Goal: Information Seeking & Learning: Find specific page/section

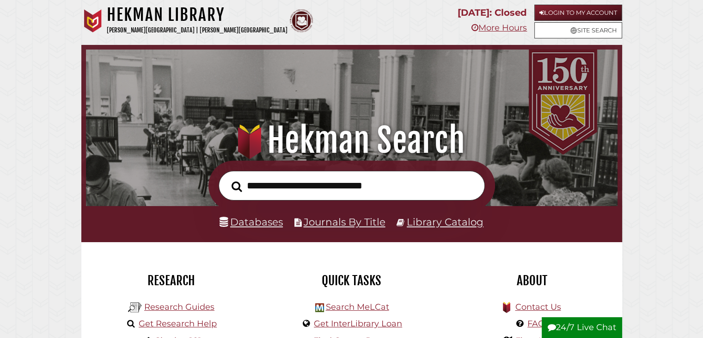
scroll to position [176, 527]
click at [246, 226] on link "Databases" at bounding box center [251, 222] width 63 height 12
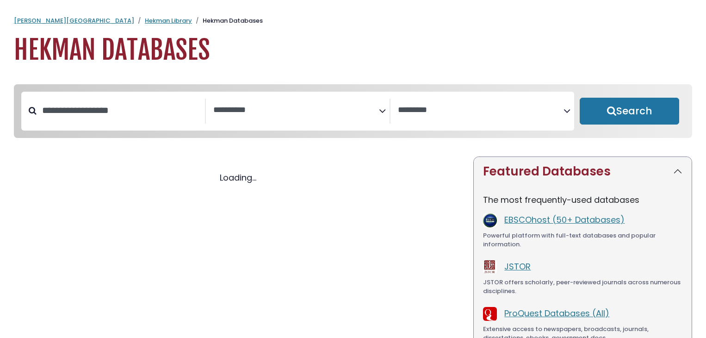
select select "Database Subject Filter"
select select "Database Vendors Filter"
select select "Database Subject Filter"
select select "Database Vendors Filter"
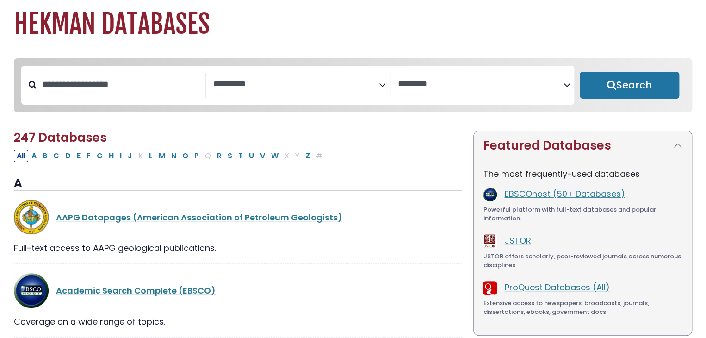
scroll to position [27, 0]
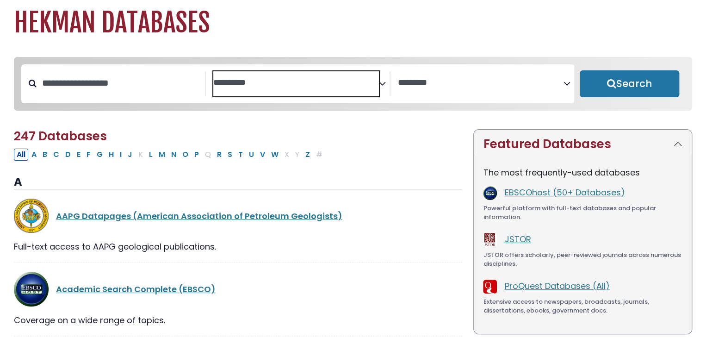
click at [257, 88] on span "Search filters" at bounding box center [296, 83] width 166 height 25
click at [385, 87] on icon "Search filters" at bounding box center [382, 83] width 7 height 14
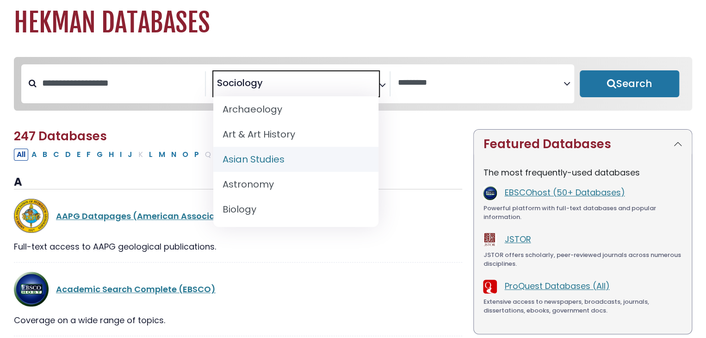
scroll to position [62, 0]
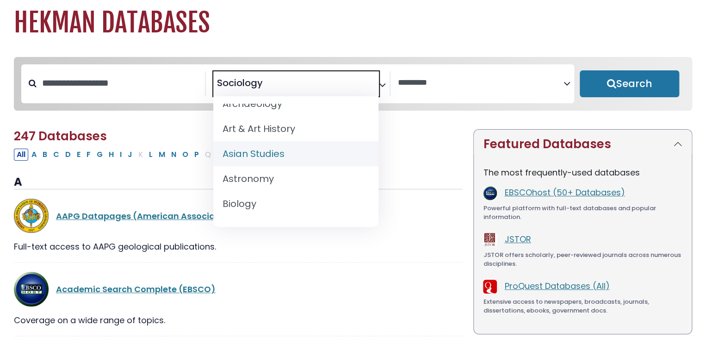
select select "*****"
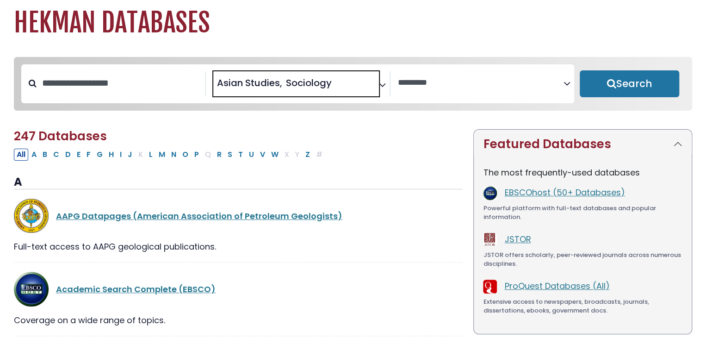
click at [384, 89] on icon "Search filters" at bounding box center [382, 83] width 7 height 14
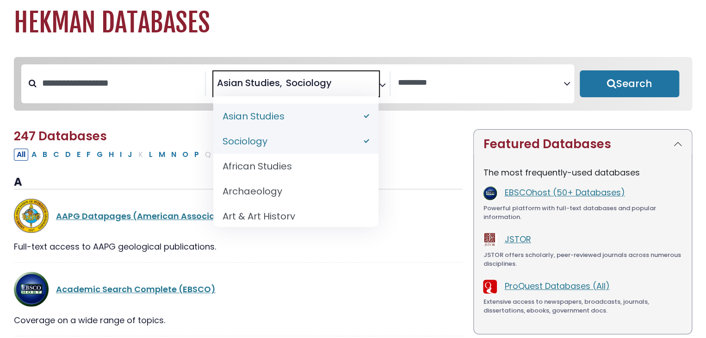
click at [482, 73] on span "Search filters" at bounding box center [481, 83] width 166 height 25
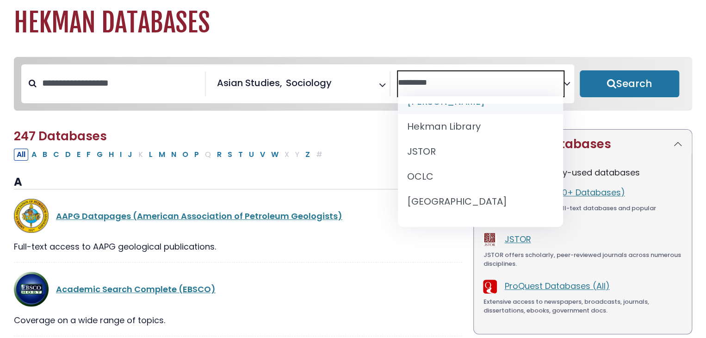
scroll to position [65, 0]
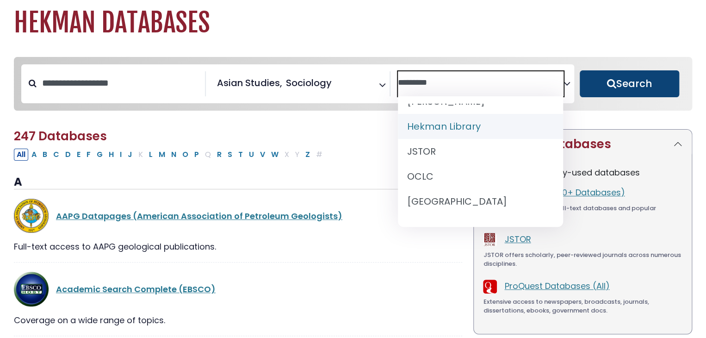
click at [662, 82] on button "Search" at bounding box center [628, 83] width 99 height 27
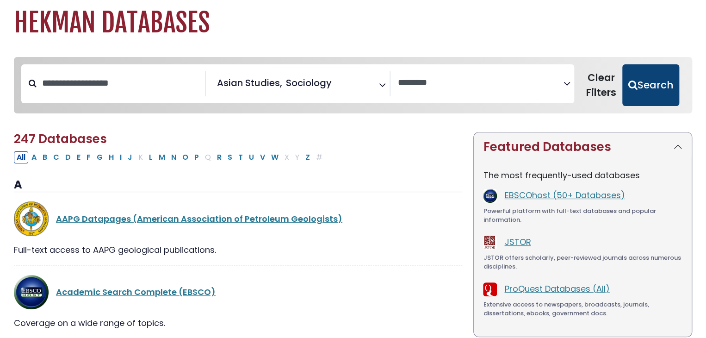
select select "Database Vendors Filter"
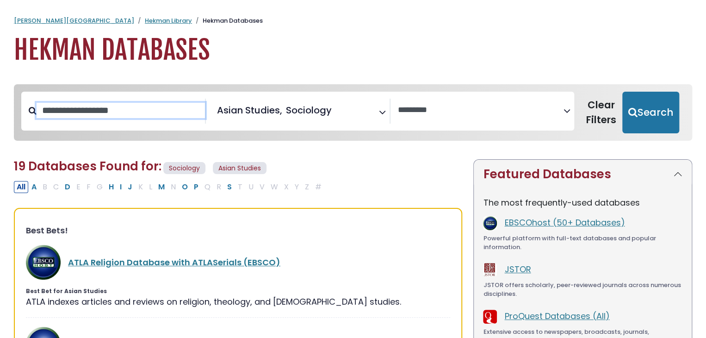
click at [181, 111] on input "Search database by title or keyword" at bounding box center [121, 110] width 168 height 15
click at [381, 114] on icon "Search filters" at bounding box center [382, 111] width 7 height 14
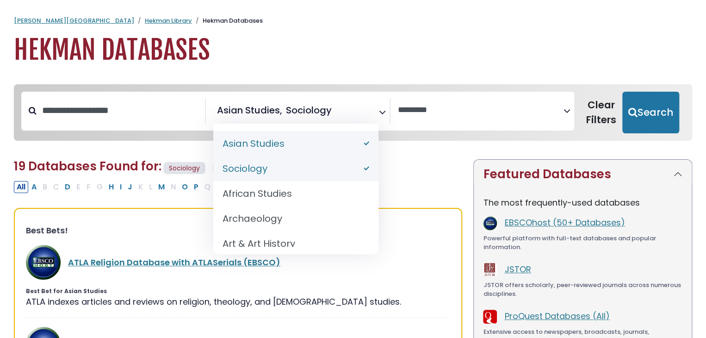
select select "*****"
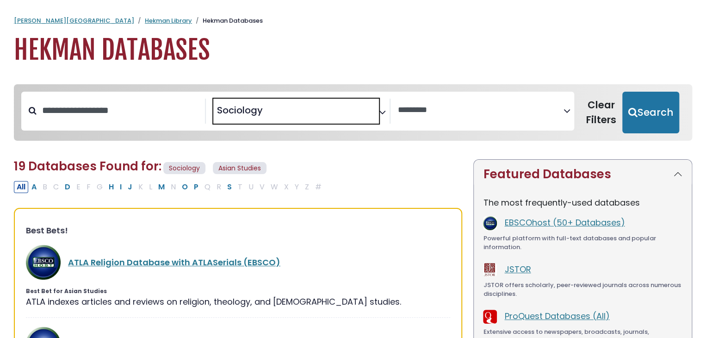
click at [383, 110] on icon "Search filters" at bounding box center [382, 111] width 7 height 14
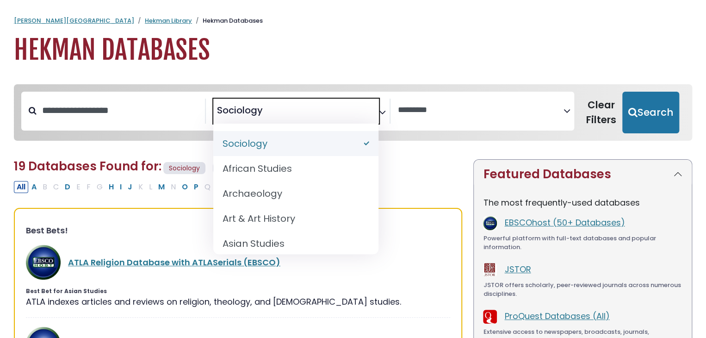
select select "Database Subject Filter"
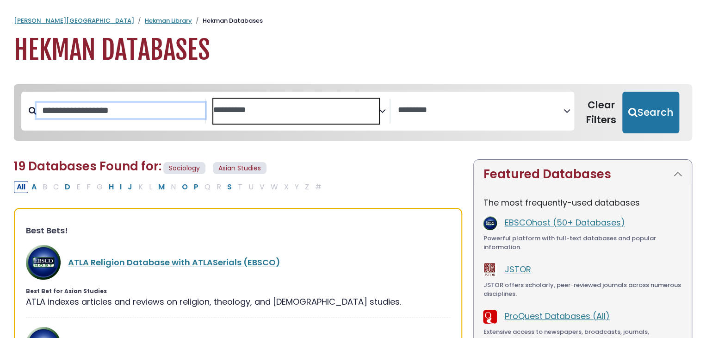
click at [112, 105] on input "Search database by title or keyword" at bounding box center [121, 110] width 168 height 15
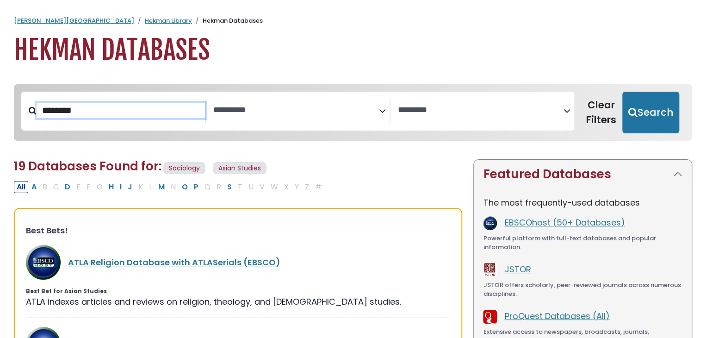
type input "********"
click at [622, 92] on button "Search" at bounding box center [650, 113] width 57 height 42
select select "Database Subject Filter"
select select "Database Vendors Filter"
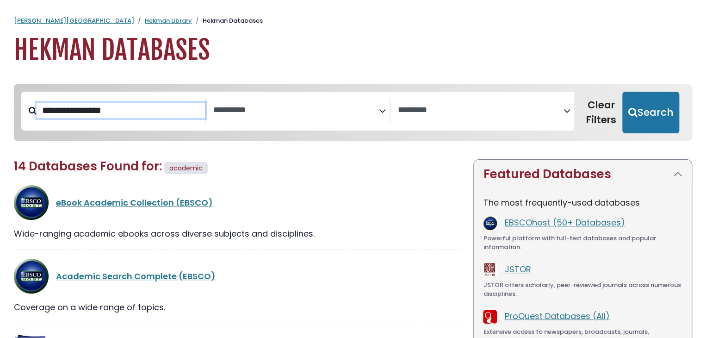
type input "**********"
click at [622, 92] on button "Search" at bounding box center [650, 113] width 57 height 42
select select "Database Subject Filter"
select select "Database Vendors Filter"
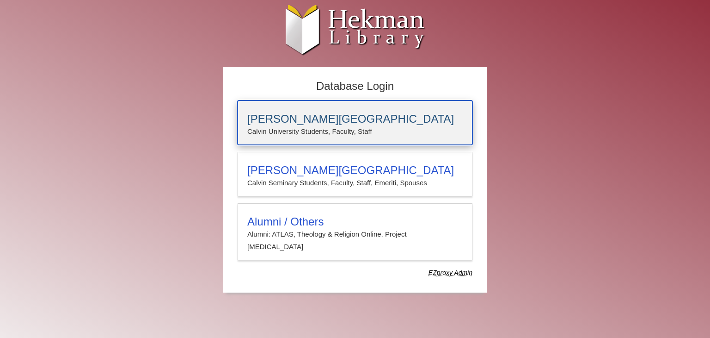
click at [335, 129] on p "Calvin University Students, Faculty, Staff" at bounding box center [355, 131] width 216 height 12
